Goal: Task Accomplishment & Management: Use online tool/utility

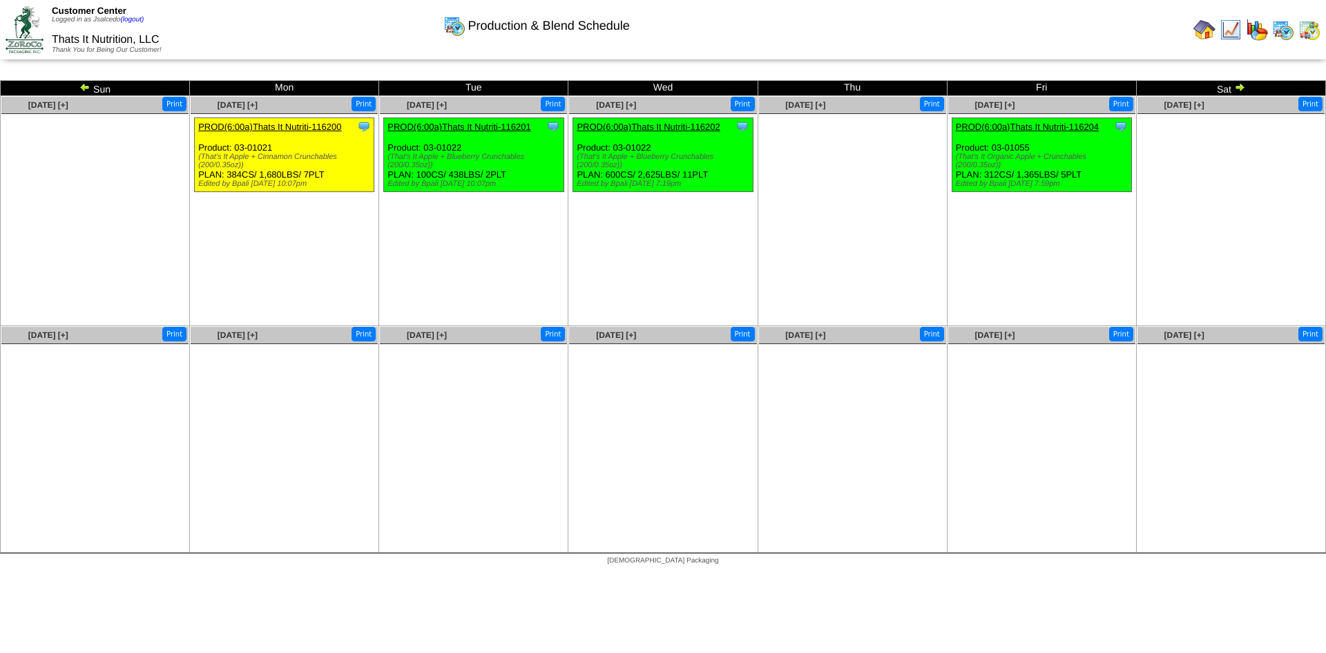
click at [1307, 30] on img at bounding box center [1309, 30] width 22 height 22
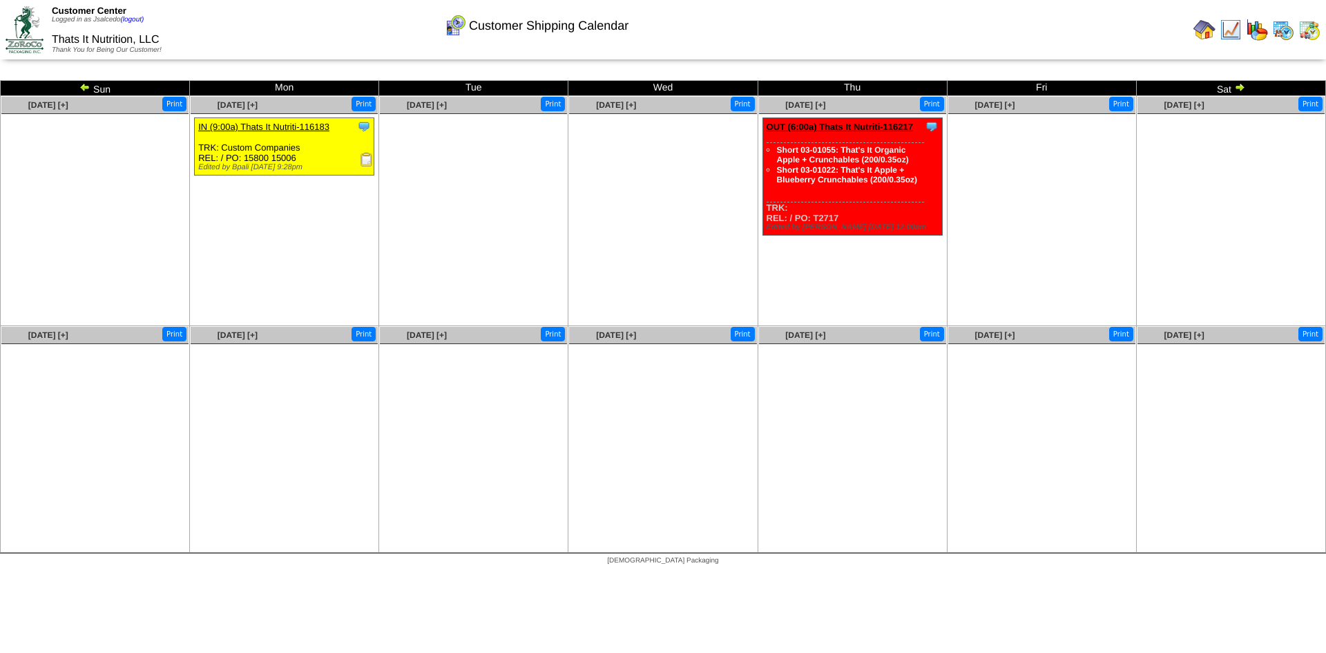
click at [1206, 30] on img at bounding box center [1204, 30] width 22 height 22
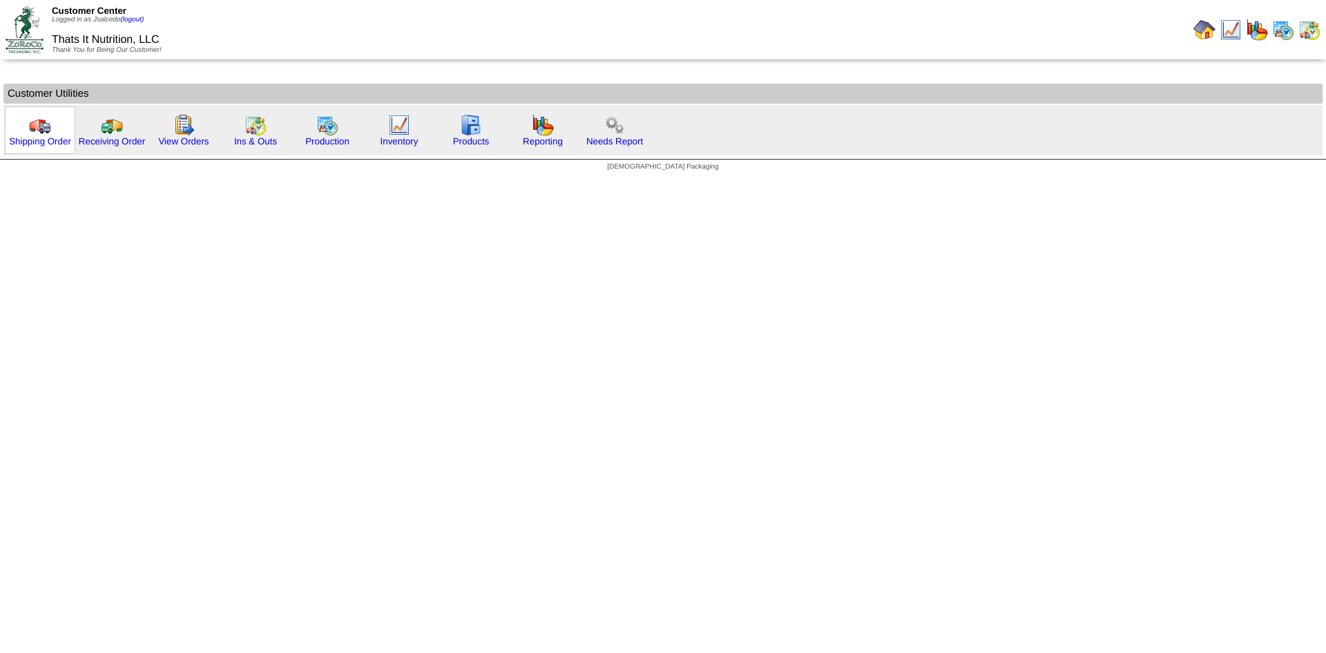
click at [36, 124] on img at bounding box center [40, 125] width 22 height 22
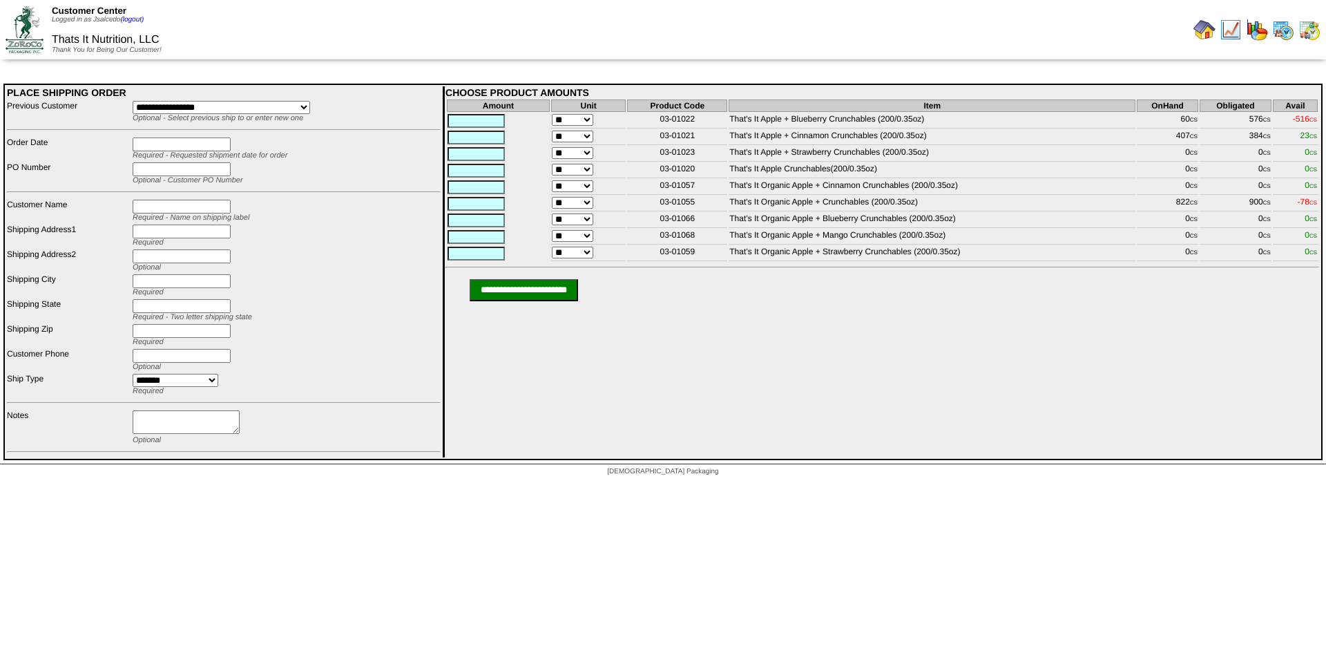
click at [1204, 32] on img at bounding box center [1204, 30] width 22 height 22
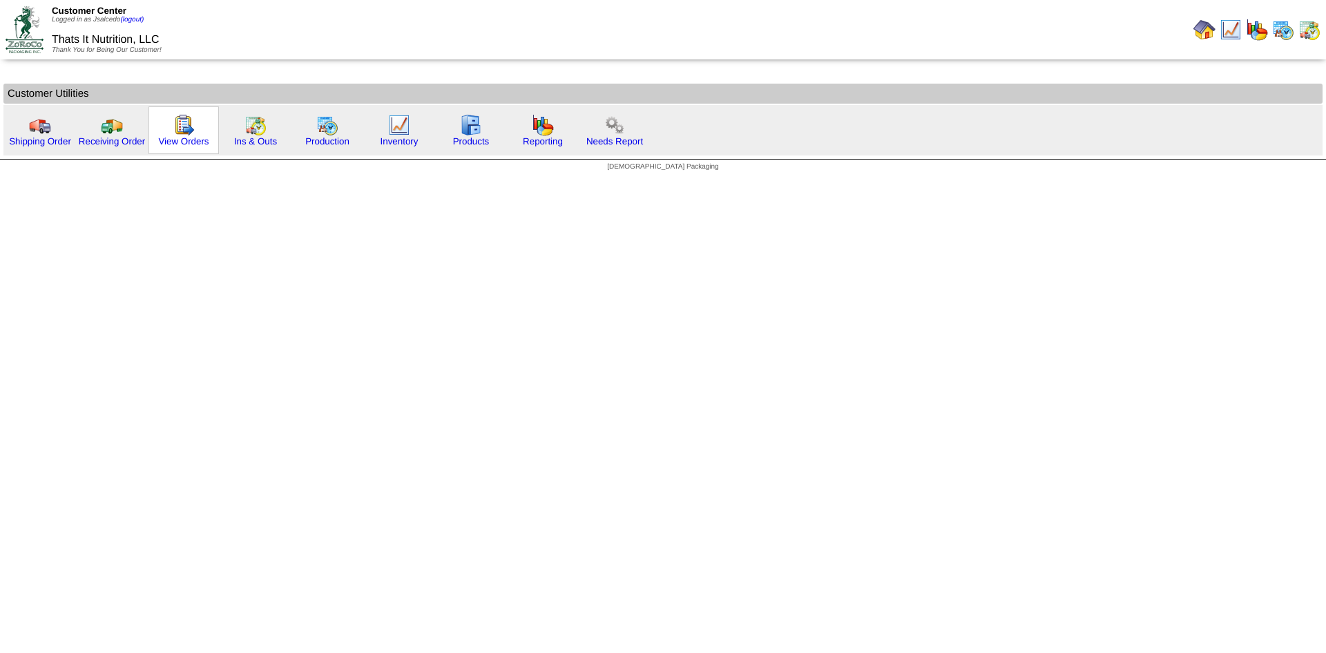
click at [180, 125] on img at bounding box center [184, 125] width 22 height 22
